Goal: Transaction & Acquisition: Book appointment/travel/reservation

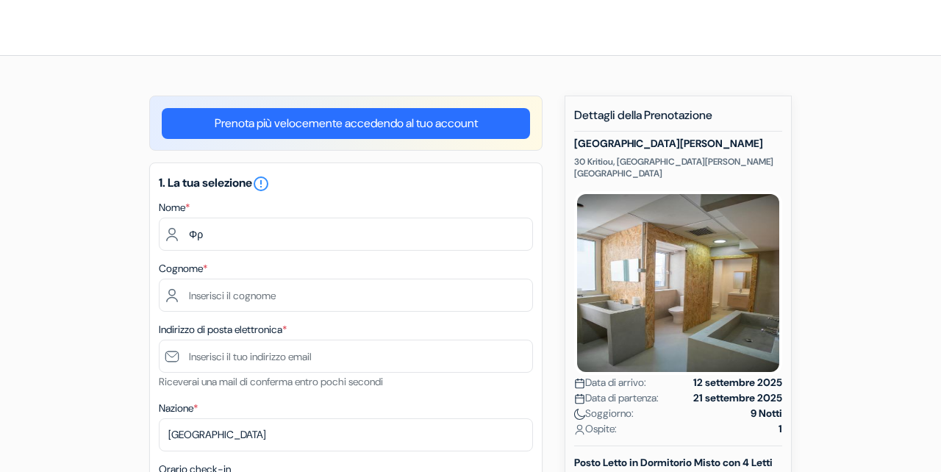
type input "Φ"
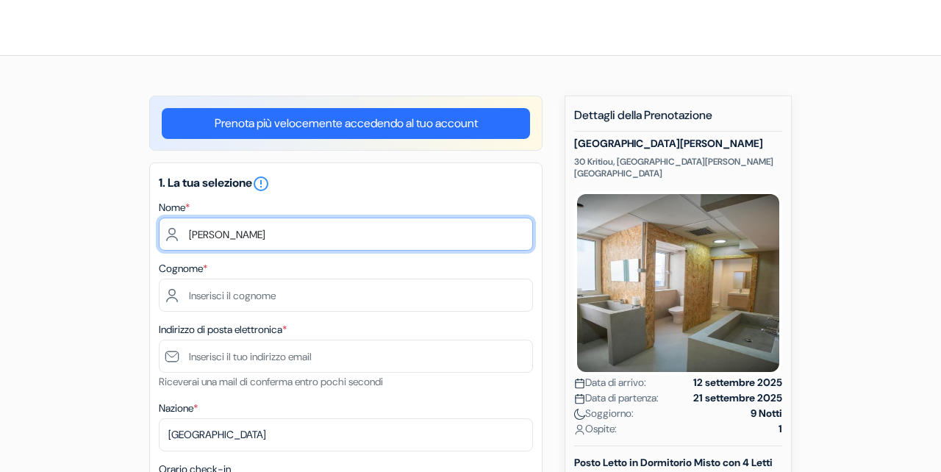
type input "Franco"
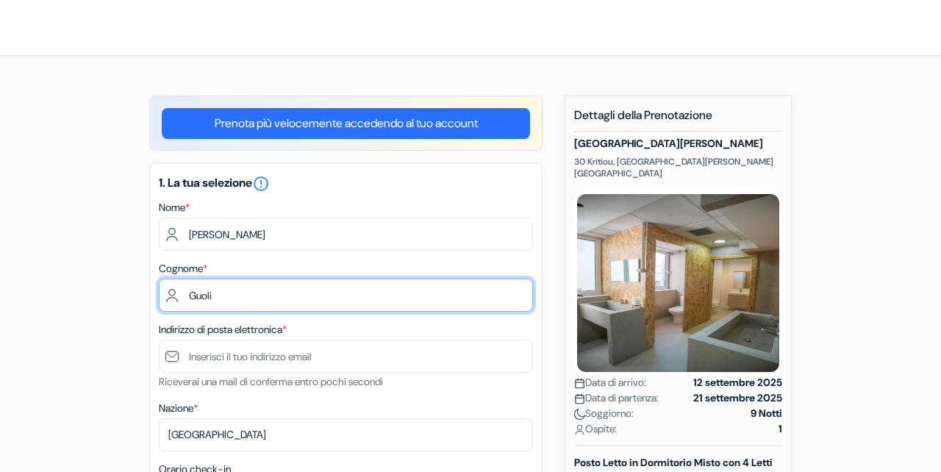
type input "Guoli"
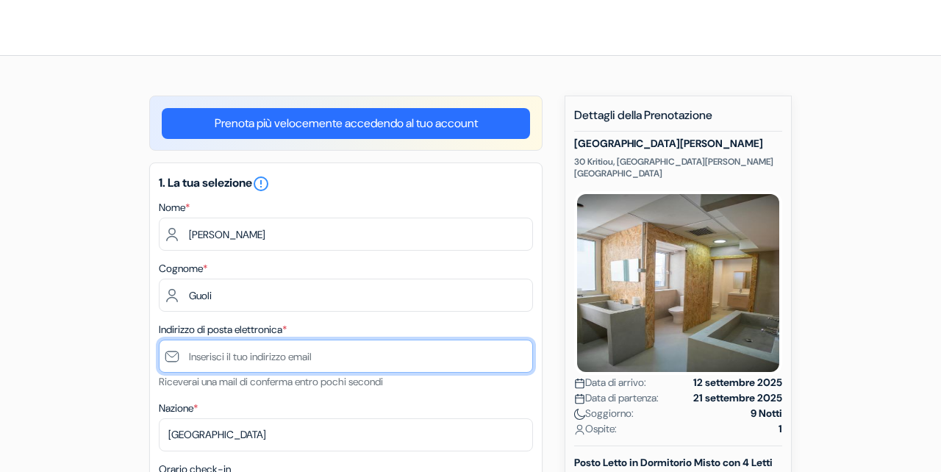
click at [285, 362] on input "text" at bounding box center [346, 356] width 374 height 33
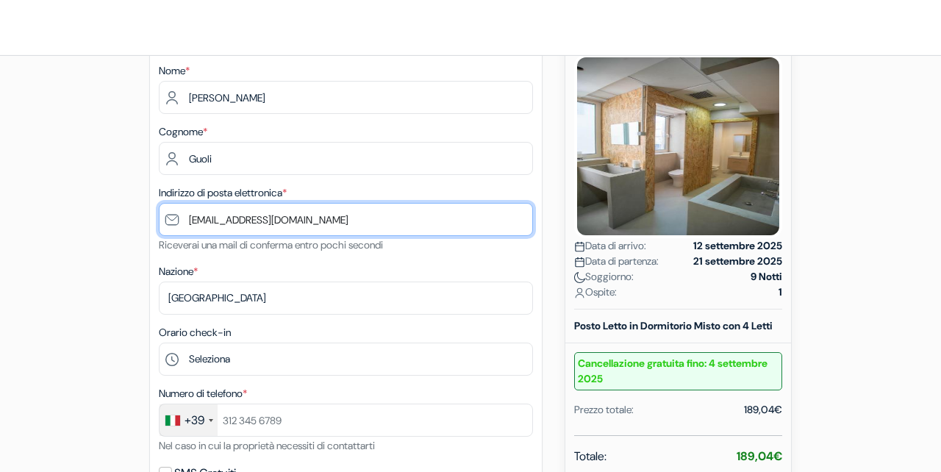
scroll to position [168, 0]
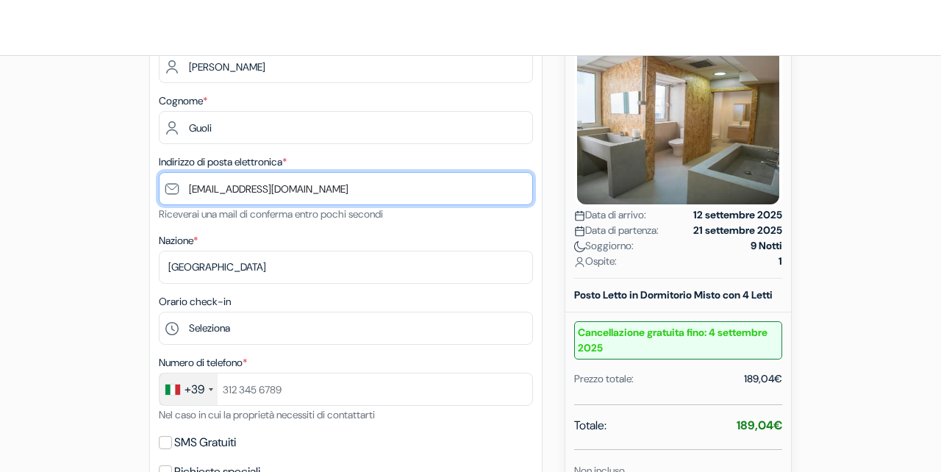
type input "[EMAIL_ADDRESS][DOMAIN_NAME]"
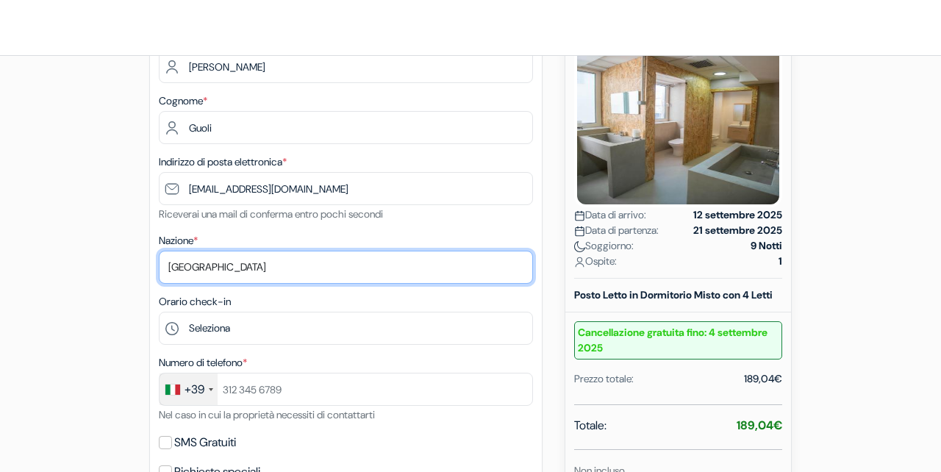
click at [229, 270] on select "Seleziona paese Abkhazia Afghanistan Albania Algeria Andorra Angola Anguilla An…" at bounding box center [346, 267] width 374 height 33
click option "Italia" at bounding box center [0, 0] width 0 height 0
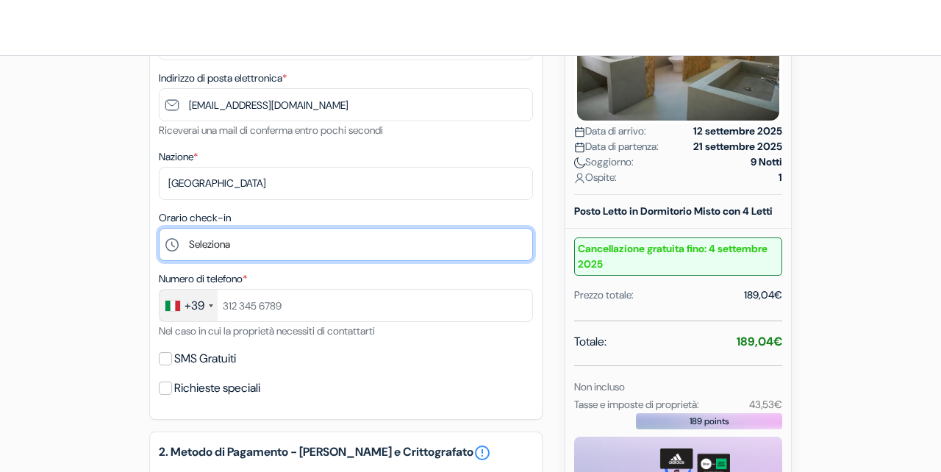
click at [159, 228] on select "Seleziona 14:00 15:00 16:00 17:00 18:00 19:00 20:00 21:00 22:00 23:00 0:00" at bounding box center [346, 244] width 374 height 33
click at [113, 244] on div "add_box Ostello Bedway Athens 30 Kritiou, Atene, Grecia Dettagli della Struttur…" at bounding box center [470, 342] width 838 height 996
click at [159, 228] on select "Seleziona 14:00 15:00 16:00 17:00 18:00 19:00 20:00 21:00 22:00 23:00 0:00" at bounding box center [346, 244] width 374 height 33
select select "16"
click option "16:00" at bounding box center [0, 0] width 0 height 0
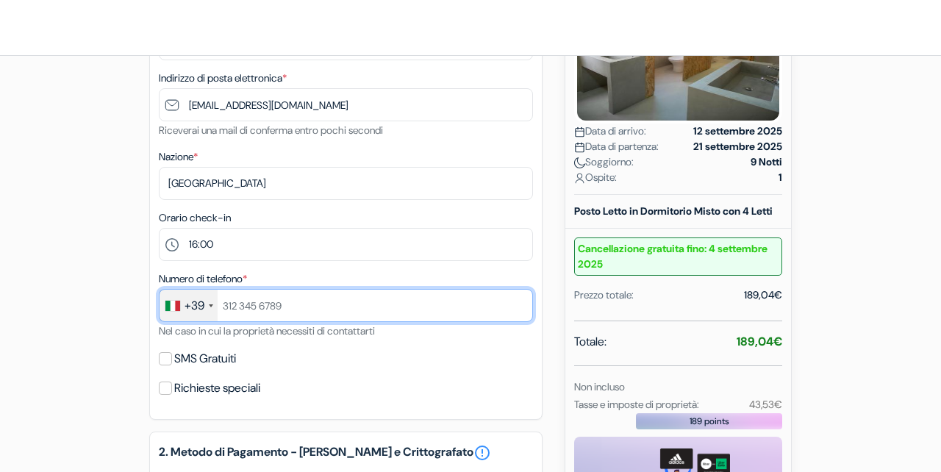
click at [236, 306] on input "text" at bounding box center [346, 305] width 374 height 33
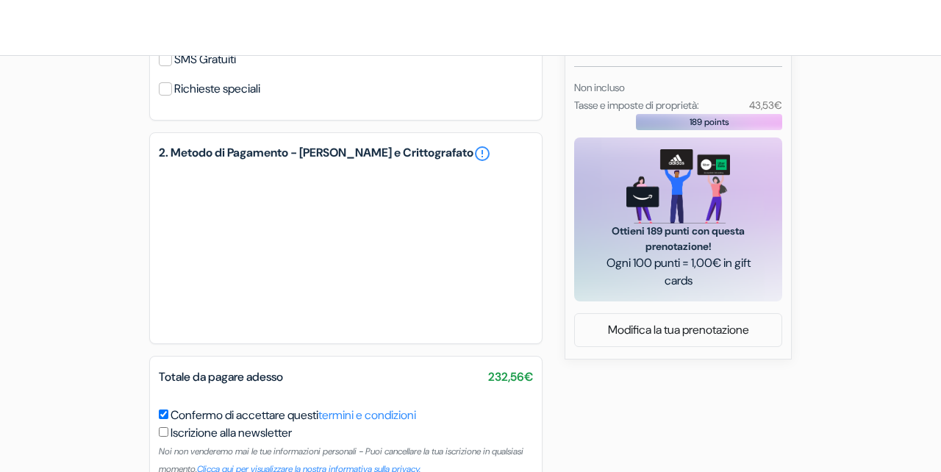
scroll to position [635, 0]
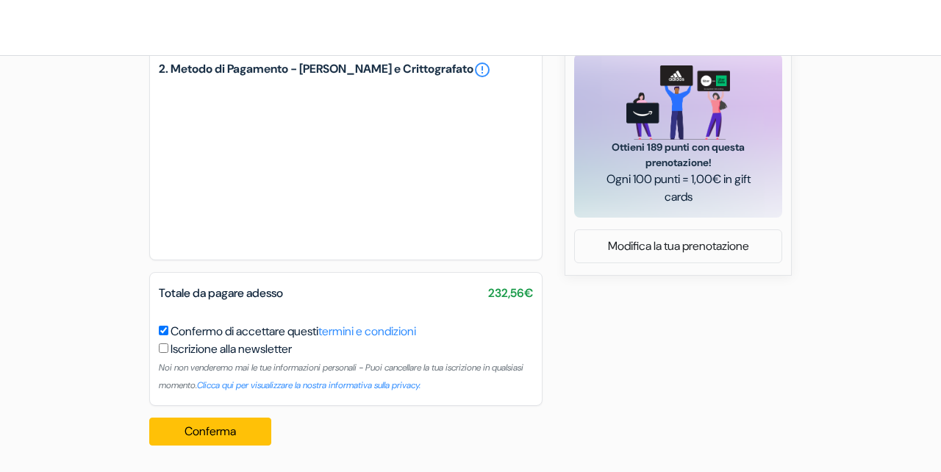
type input "3925518298"
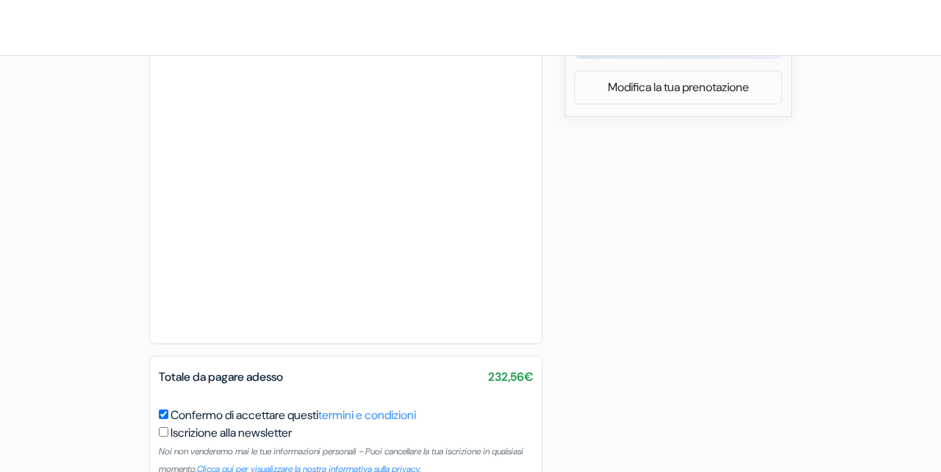
scroll to position [877, 0]
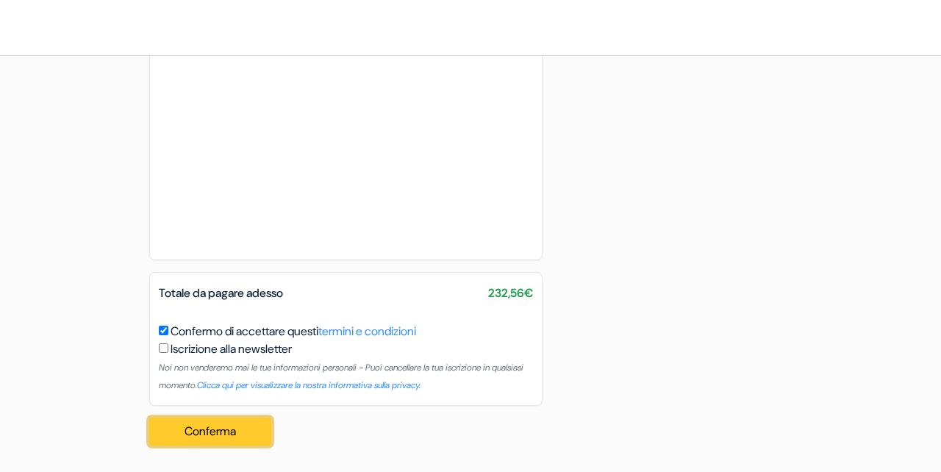
click at [232, 432] on button "Conferma Loading..." at bounding box center [210, 432] width 122 height 28
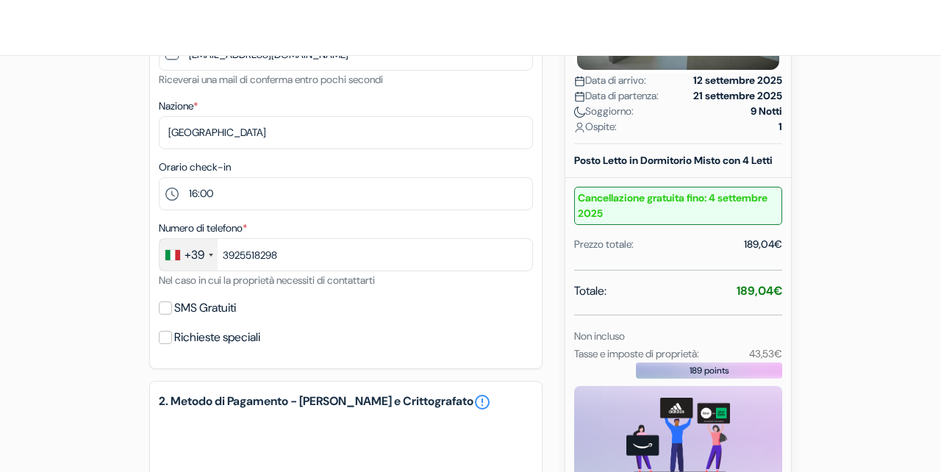
scroll to position [335, 0]
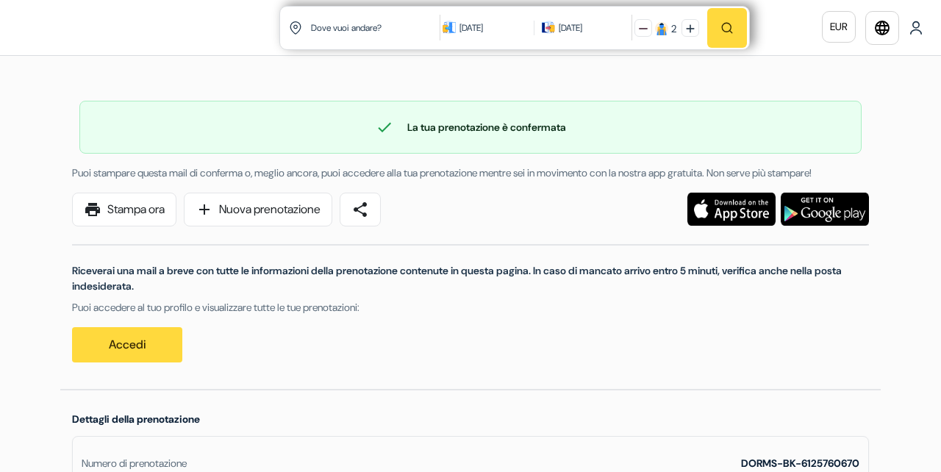
click at [382, 132] on span "check" at bounding box center [385, 127] width 18 height 18
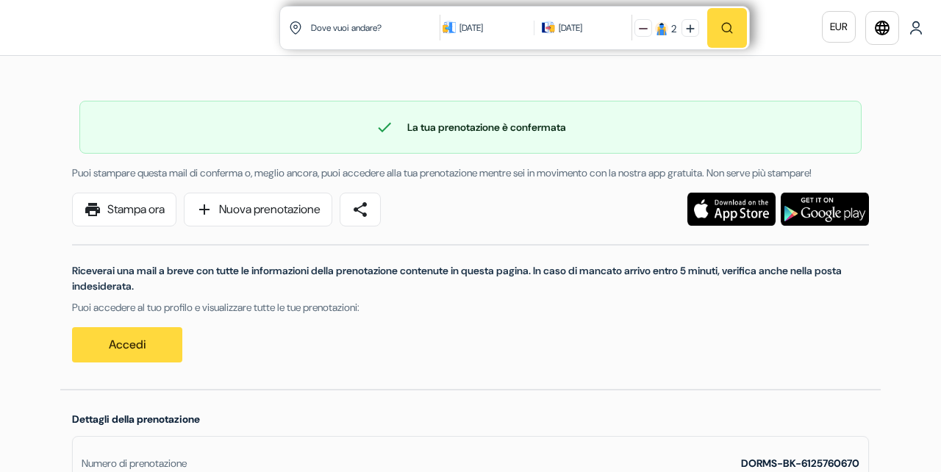
click at [382, 132] on span "check" at bounding box center [385, 127] width 18 height 18
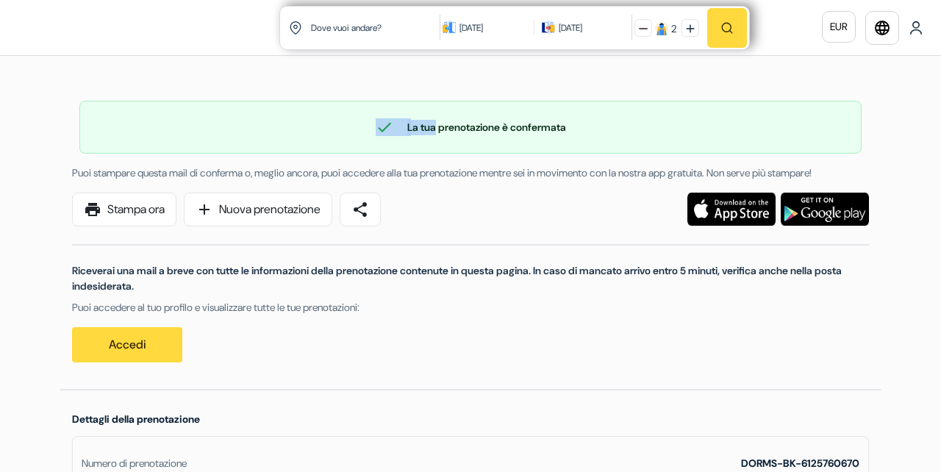
drag, startPoint x: 382, startPoint y: 132, endPoint x: 418, endPoint y: 128, distance: 36.2
click at [418, 128] on div "check La tua prenotazione è confermata" at bounding box center [470, 127] width 781 height 18
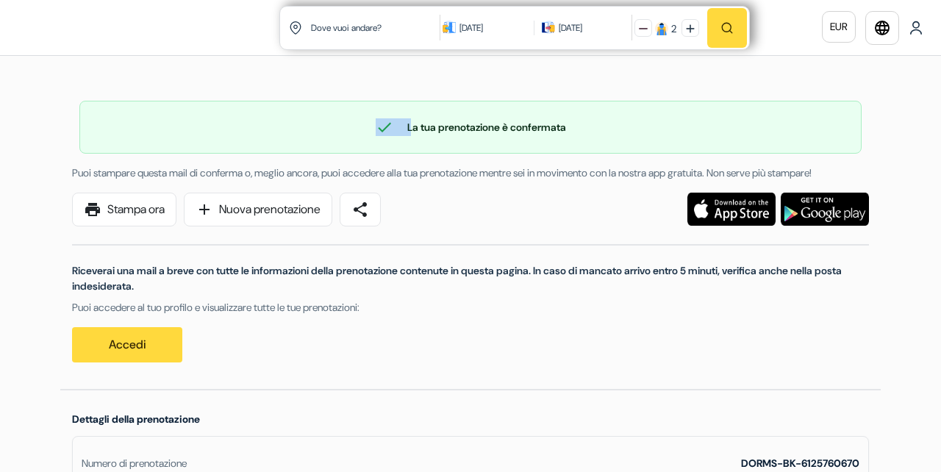
click at [418, 128] on div "check La tua prenotazione è confermata" at bounding box center [470, 127] width 781 height 18
click at [913, 27] on img at bounding box center [916, 28] width 15 height 15
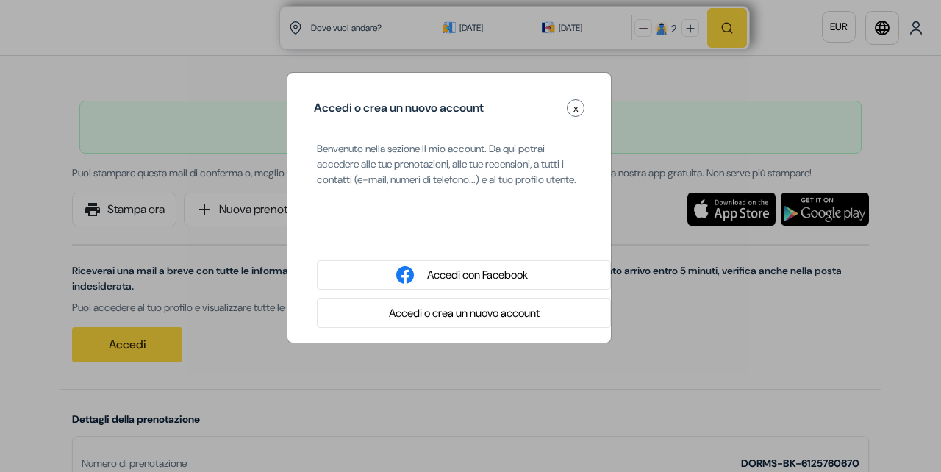
click at [574, 119] on div "Accedi o crea un nuovo account x" at bounding box center [449, 108] width 294 height 42
click at [571, 110] on button "x" at bounding box center [576, 108] width 18 height 18
